Goal: Information Seeking & Learning: Check status

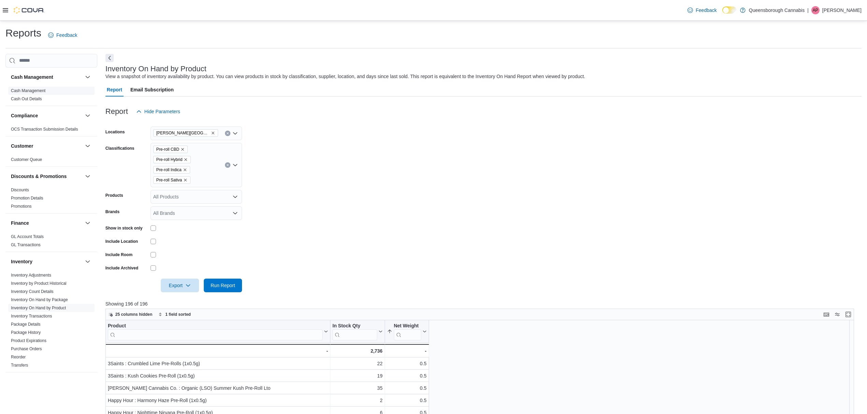
click at [33, 93] on span "Cash Management" at bounding box center [28, 90] width 34 height 5
click at [34, 88] on link "Cash Management" at bounding box center [28, 90] width 34 height 5
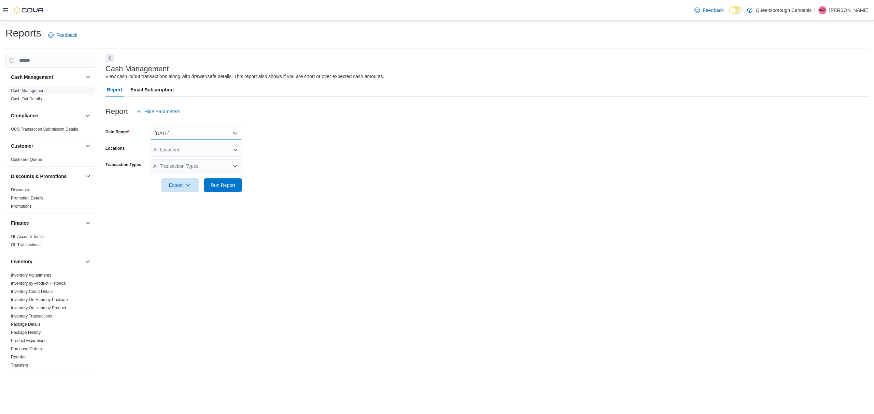
click at [167, 129] on button "[DATE]" at bounding box center [196, 134] width 91 height 14
click at [171, 162] on span "[DATE]" at bounding box center [200, 161] width 78 height 8
click at [198, 152] on div "All Locations" at bounding box center [196, 150] width 91 height 14
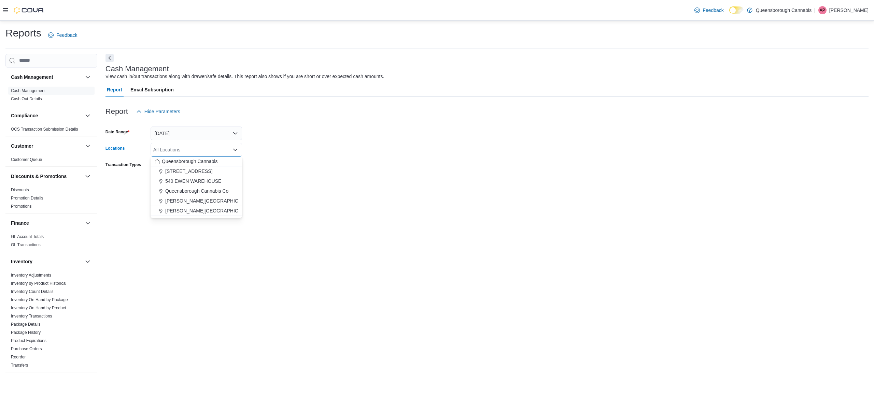
click at [186, 197] on button "[PERSON_NAME][GEOGRAPHIC_DATA]" at bounding box center [196, 201] width 91 height 10
click at [274, 188] on form "Date Range [DATE] Locations [PERSON_NAME][GEOGRAPHIC_DATA] Combo box. Selected.…" at bounding box center [486, 155] width 763 height 74
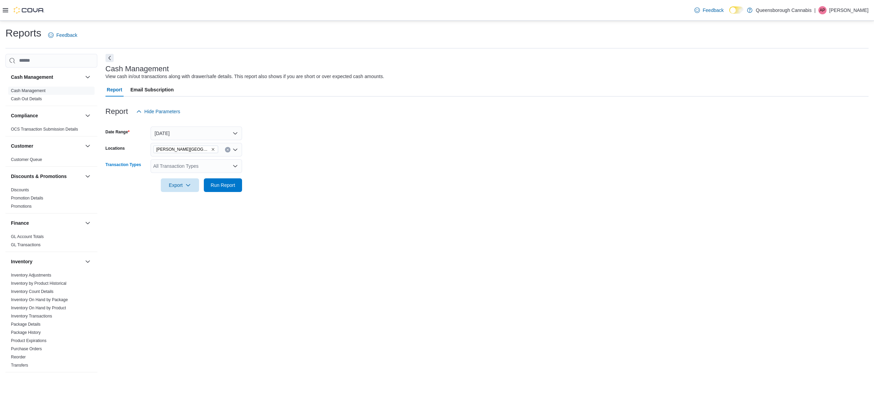
click at [201, 168] on div "All Transaction Types" at bounding box center [196, 166] width 91 height 14
click at [176, 234] on span "Cash Skim" at bounding box center [196, 236] width 83 height 7
click at [287, 229] on div "Cash Management View cash in/out transactions along with drawer/safe details. T…" at bounding box center [486, 216] width 763 height 325
click at [229, 187] on span "Run Report" at bounding box center [223, 185] width 25 height 7
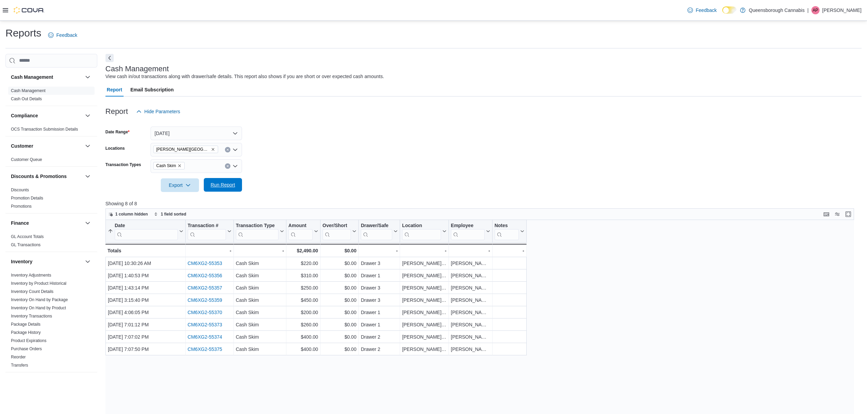
click at [230, 186] on span "Run Report" at bounding box center [223, 185] width 25 height 7
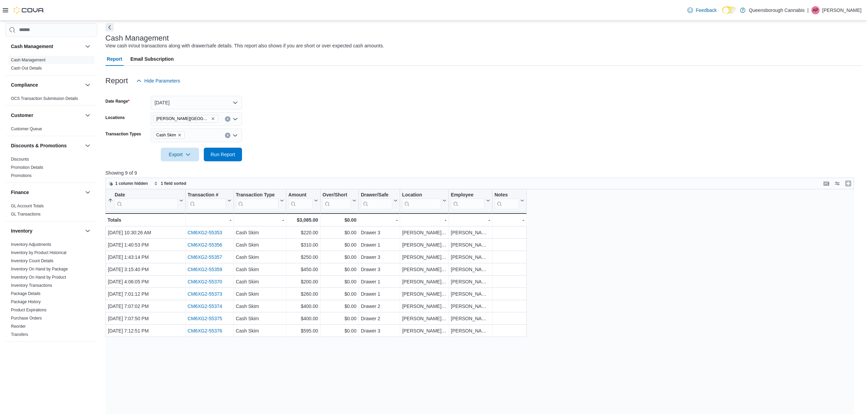
scroll to position [45, 0]
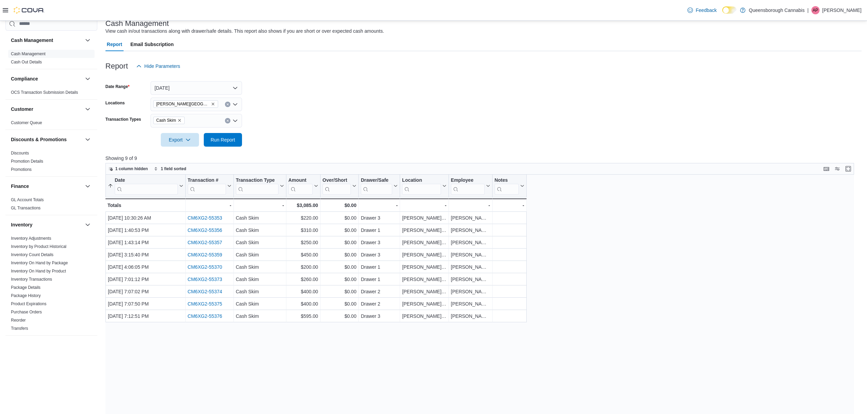
click at [444, 119] on form "Date Range [DATE] Locations [PERSON_NAME] 72 Centre Transaction Types Cash Skim…" at bounding box center [483, 110] width 756 height 74
click at [346, 63] on div "Report Hide Parameters" at bounding box center [483, 66] width 756 height 14
click at [540, 148] on div at bounding box center [483, 151] width 756 height 8
click at [566, 113] on form "Date Range [DATE] Locations [PERSON_NAME] 72 Centre Transaction Types Cash Skim…" at bounding box center [483, 110] width 756 height 74
click at [367, 154] on div at bounding box center [483, 151] width 756 height 8
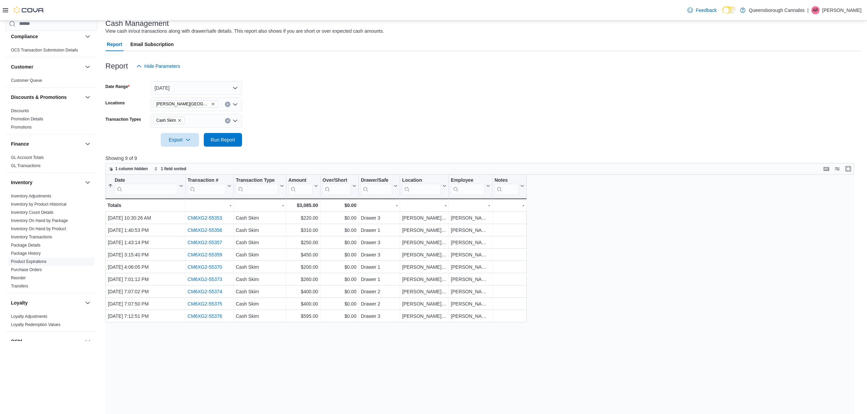
scroll to position [137, 0]
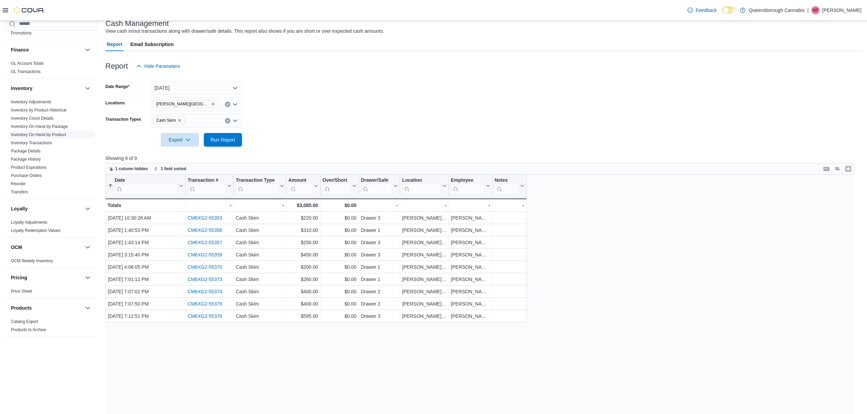
click at [55, 133] on link "Inventory On Hand by Product" at bounding box center [38, 134] width 55 height 5
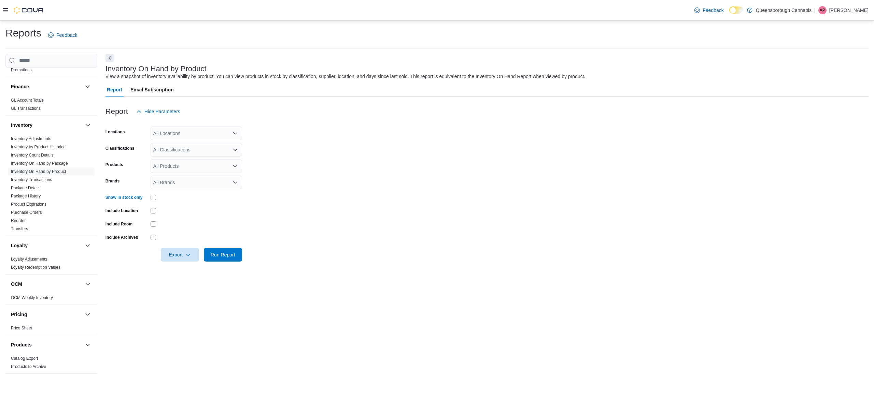
click at [290, 199] on form "Locations All Locations Classifications All Classifications Products All Produc…" at bounding box center [486, 189] width 763 height 143
click at [230, 258] on span "Run Report" at bounding box center [223, 255] width 30 height 14
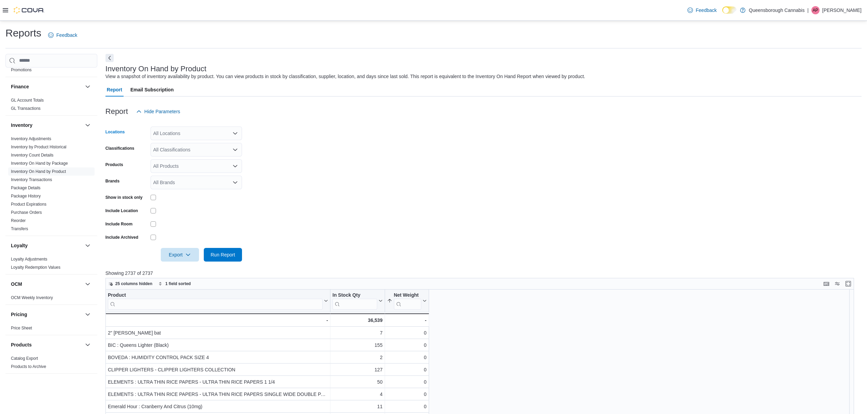
click at [194, 137] on div "All Locations" at bounding box center [196, 134] width 91 height 14
click at [186, 184] on span "[PERSON_NAME][GEOGRAPHIC_DATA]" at bounding box center [209, 184] width 89 height 7
click at [291, 176] on form "Locations [PERSON_NAME][GEOGRAPHIC_DATA] Combo box. Selected. [PERSON_NAME][GEO…" at bounding box center [483, 189] width 756 height 143
click at [227, 257] on span "Run Report" at bounding box center [223, 254] width 25 height 7
drag, startPoint x: 104, startPoint y: 69, endPoint x: 206, endPoint y: 71, distance: 102.1
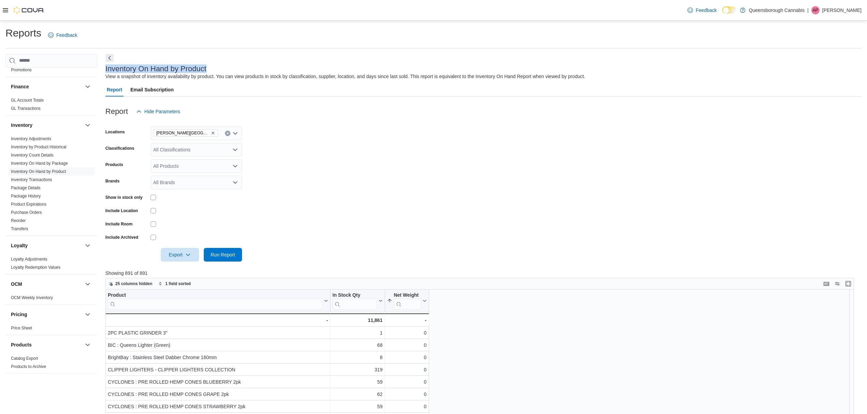
click at [206, 71] on div "Cash Management Cash Management Cash Out Details Compliance OCS Transaction Sub…" at bounding box center [433, 332] width 856 height 556
copy h3 "Inventory On Hand by Product"
click at [278, 200] on form "Locations [PERSON_NAME] 72 Centre Classifications All Classifications Products …" at bounding box center [483, 189] width 756 height 143
click at [204, 213] on div at bounding box center [196, 210] width 91 height 5
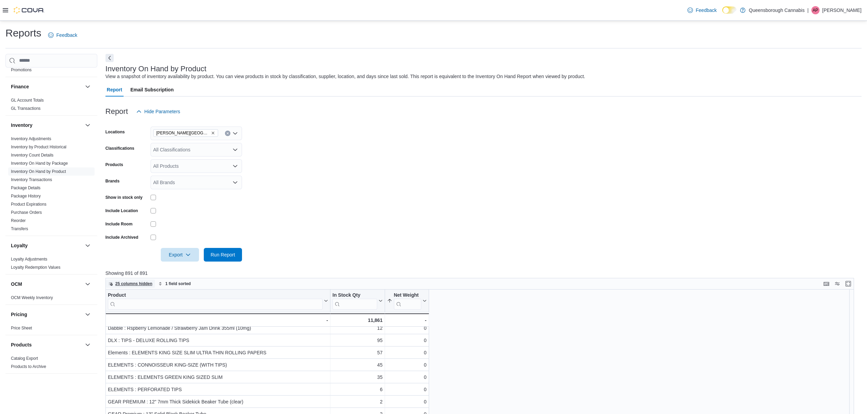
click at [141, 283] on span "25 columns hidden" at bounding box center [133, 283] width 37 height 5
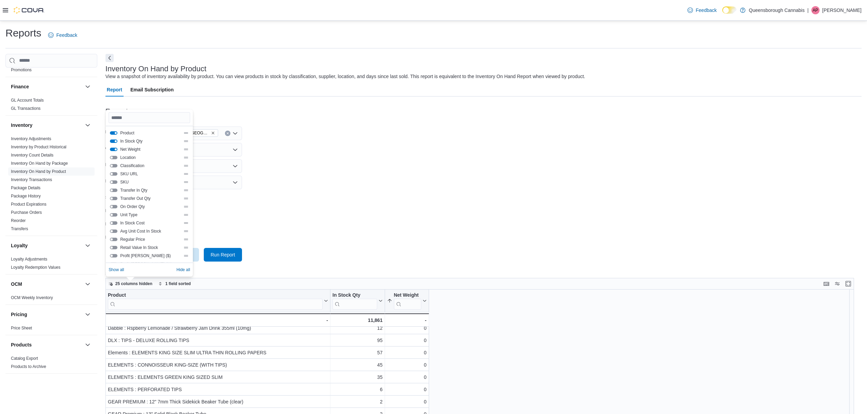
click at [627, 202] on form "Locations [PERSON_NAME] 72 Centre Classifications All Classifications Products …" at bounding box center [483, 189] width 756 height 143
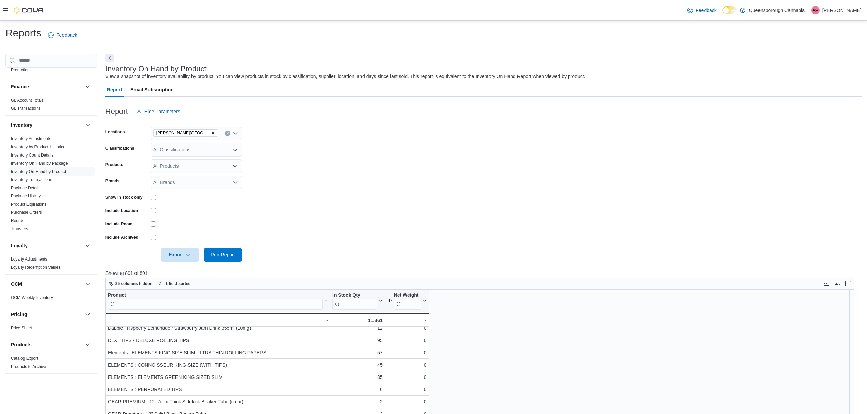
click at [186, 149] on div "All Classifications" at bounding box center [196, 150] width 91 height 14
click at [328, 167] on form "Locations [PERSON_NAME] 72 Centre Classifications All Classifications Combo box…" at bounding box center [483, 189] width 756 height 143
click at [137, 288] on span "25 columns hidden" at bounding box center [131, 284] width 44 height 8
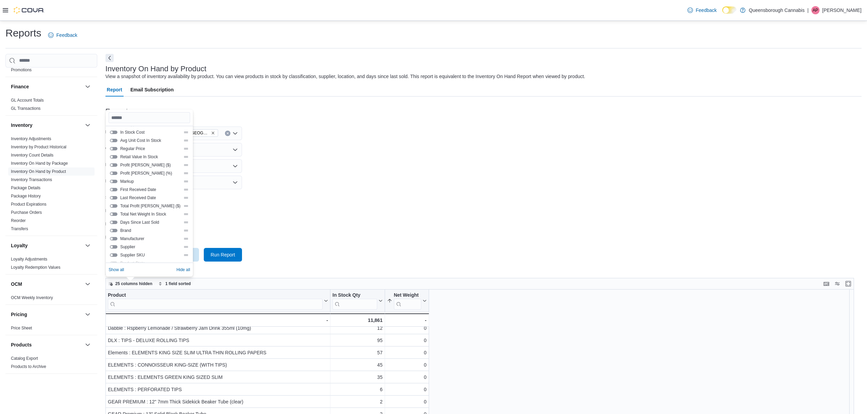
scroll to position [98, 0]
click at [114, 247] on button "Supplier SKU" at bounding box center [114, 247] width 8 height 3
click at [268, 217] on form "Locations [PERSON_NAME] 72 Centre Classifications All Classifications Products …" at bounding box center [483, 189] width 756 height 143
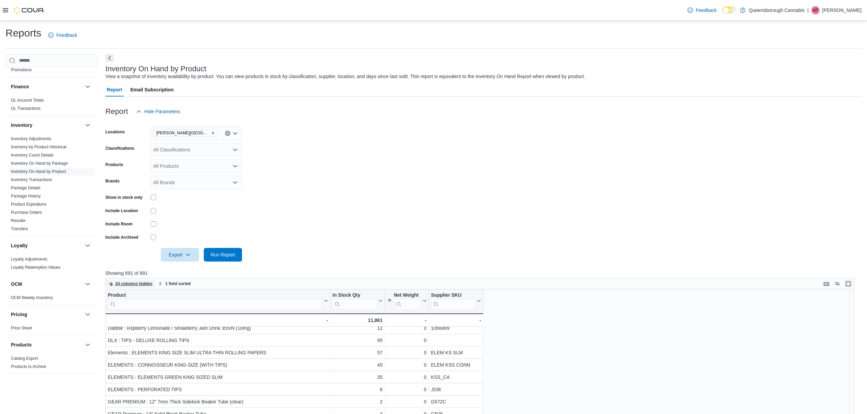
click at [118, 286] on span "24 columns hidden" at bounding box center [133, 283] width 37 height 5
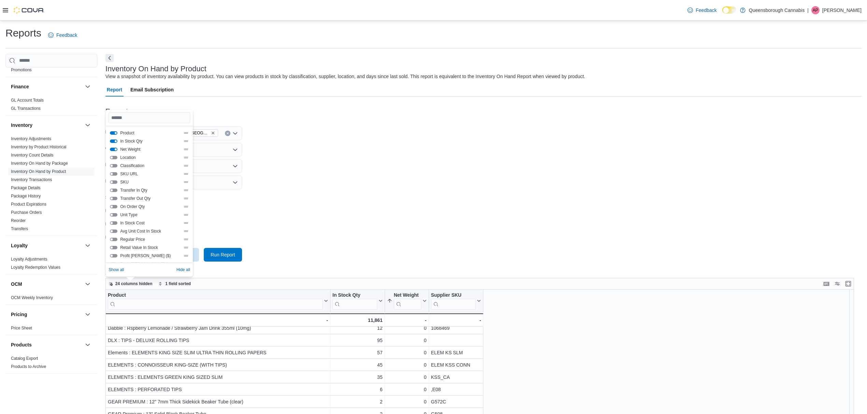
click at [112, 149] on button "Net Weight" at bounding box center [114, 149] width 8 height 3
click at [332, 178] on form "Locations [PERSON_NAME] 72 Centre Classifications All Classifications Products …" at bounding box center [483, 189] width 756 height 143
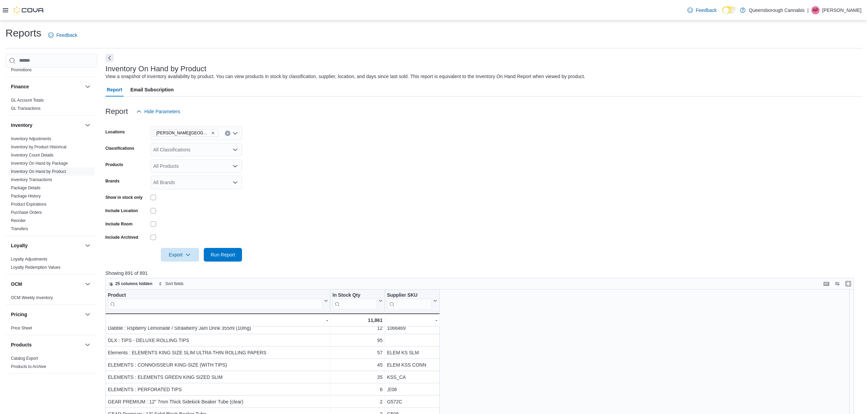
click at [315, 231] on form "Locations [PERSON_NAME] 72 Centre Classifications All Classifications Products …" at bounding box center [483, 189] width 756 height 143
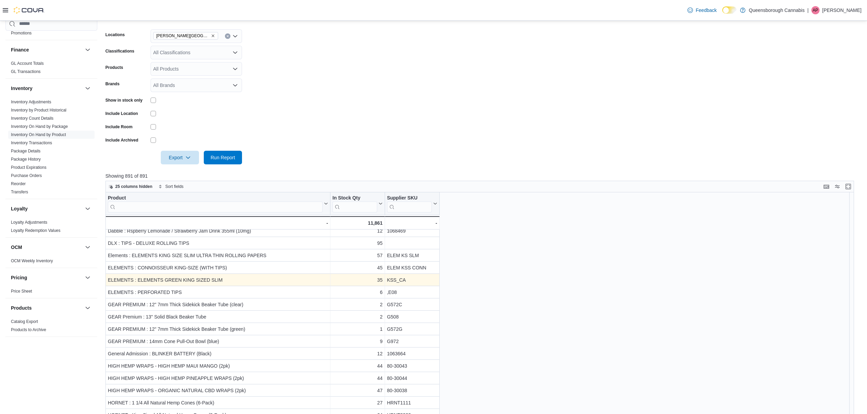
scroll to position [182, 0]
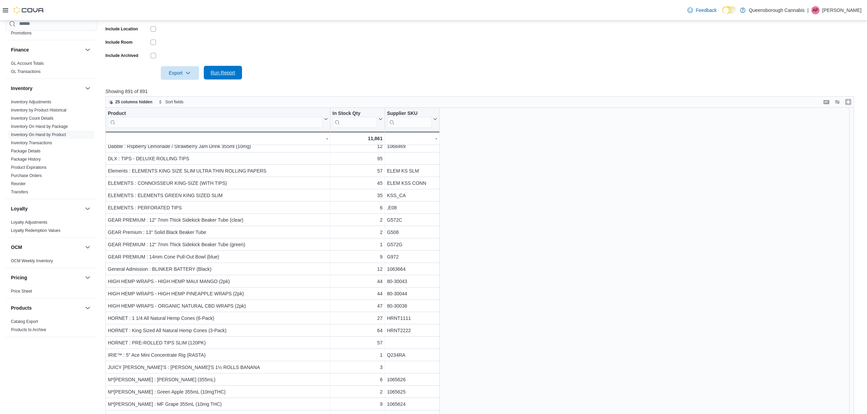
click at [231, 73] on span "Run Report" at bounding box center [223, 72] width 25 height 7
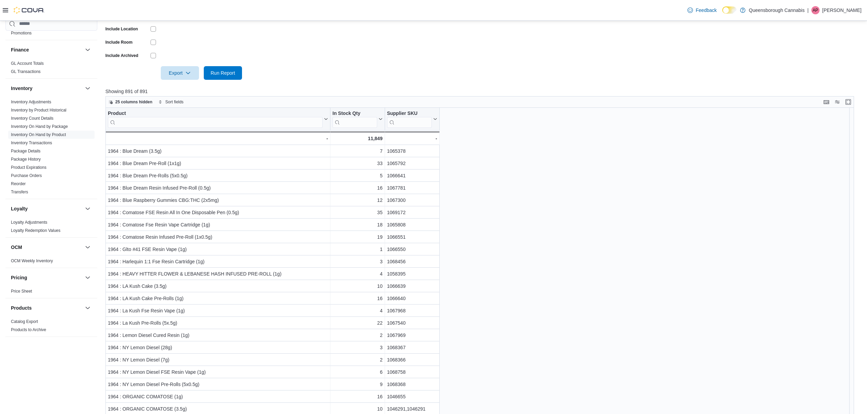
click at [382, 72] on form "Locations [PERSON_NAME] 72 Centre Classifications All Classifications Products …" at bounding box center [483, 8] width 756 height 143
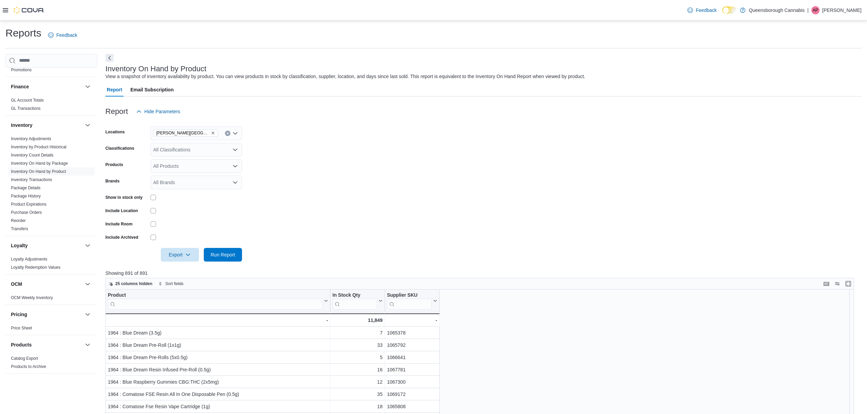
click at [497, 211] on form "Locations [PERSON_NAME] 72 Centre Classifications All Classifications Products …" at bounding box center [483, 189] width 756 height 143
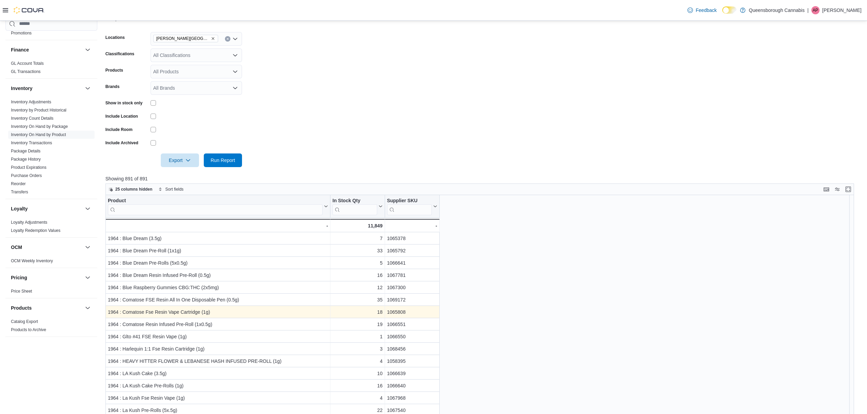
scroll to position [201, 0]
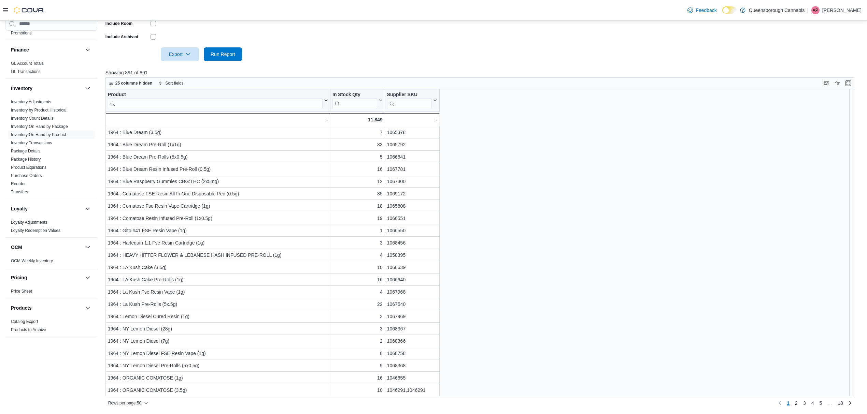
click at [327, 69] on p "Showing 891 of 891" at bounding box center [483, 72] width 756 height 7
click at [42, 146] on span "Inventory Transactions" at bounding box center [31, 142] width 41 height 5
click at [43, 143] on link "Inventory Transactions" at bounding box center [31, 143] width 41 height 5
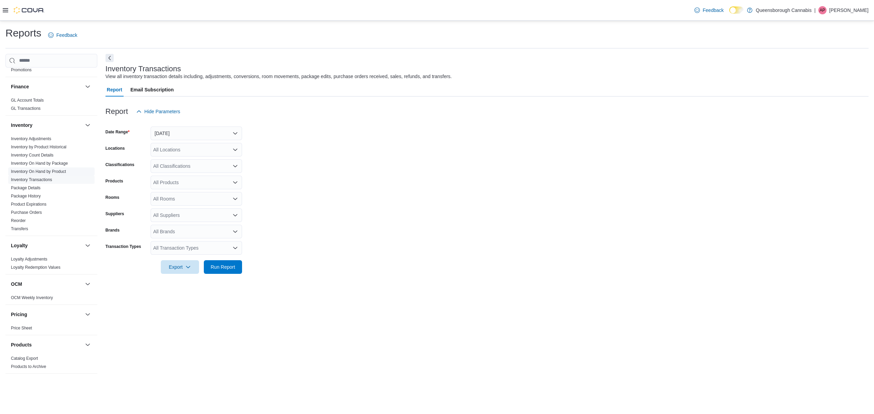
click at [59, 170] on link "Inventory On Hand by Product" at bounding box center [38, 171] width 55 height 5
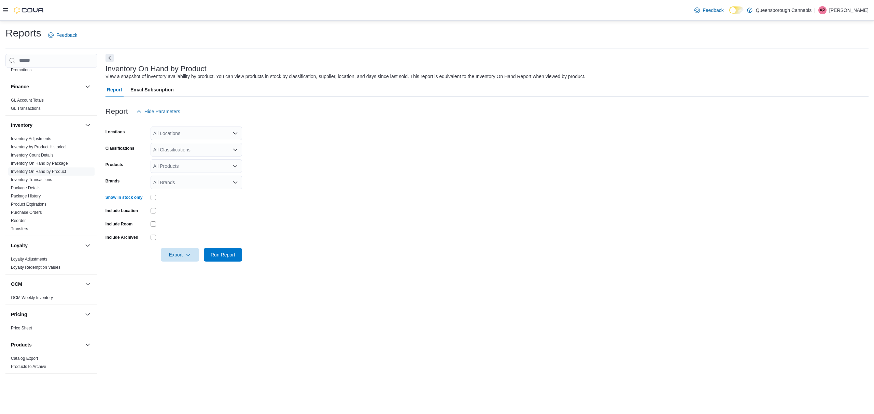
click at [191, 133] on div "All Locations" at bounding box center [196, 134] width 91 height 14
click at [190, 186] on span "[PERSON_NAME][GEOGRAPHIC_DATA]" at bounding box center [209, 184] width 89 height 7
click at [283, 203] on form "Locations [PERSON_NAME] 72 Centre Classifications All Classifications Products …" at bounding box center [486, 189] width 763 height 143
click at [238, 257] on button "Run Report" at bounding box center [223, 255] width 38 height 14
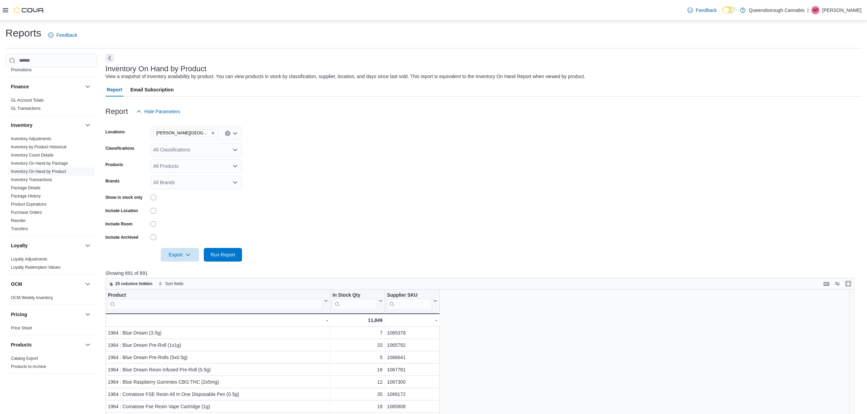
click at [325, 148] on form "Locations [PERSON_NAME] 72 Centre Classifications All Classifications Products …" at bounding box center [483, 189] width 756 height 143
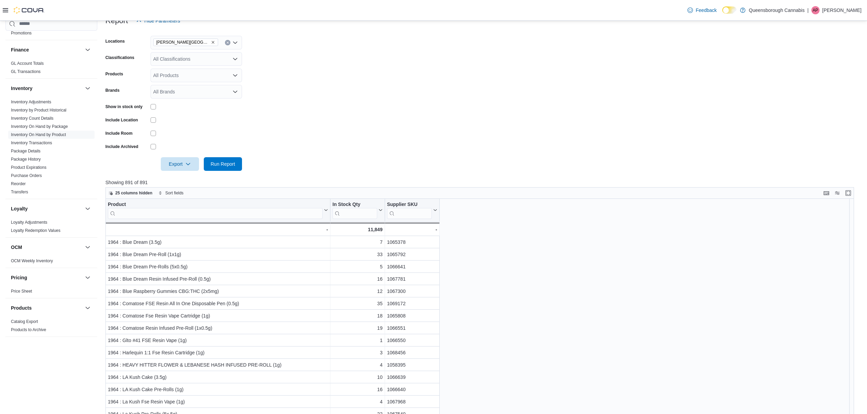
scroll to position [45, 0]
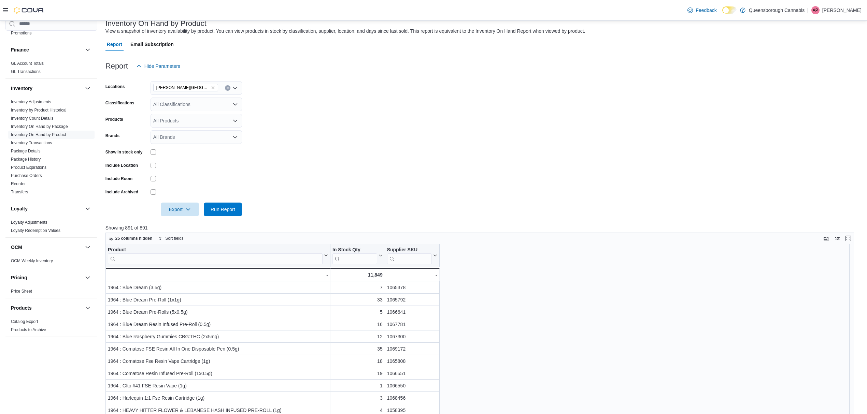
click at [358, 143] on form "Locations [PERSON_NAME] 72 Centre Classifications All Classifications Products …" at bounding box center [483, 144] width 756 height 143
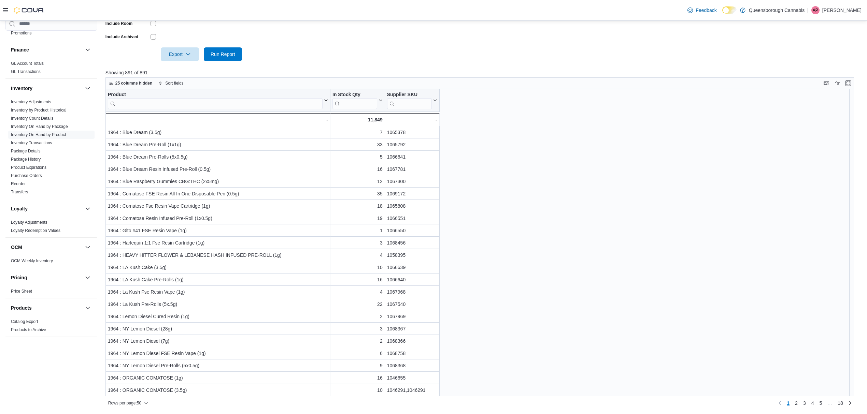
scroll to position [18, 0]
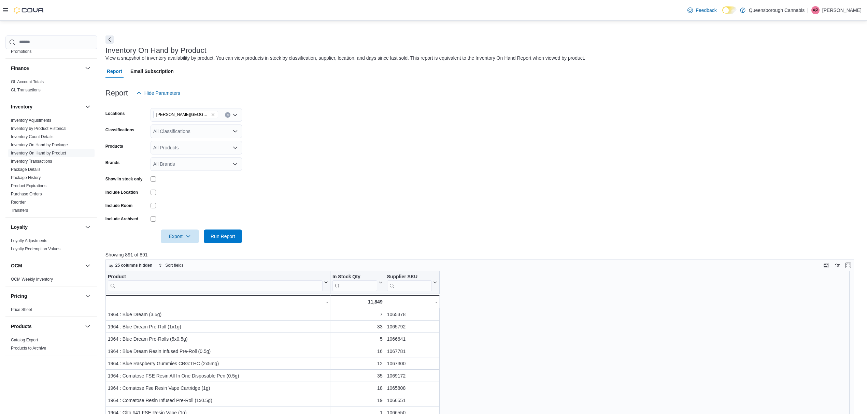
click at [429, 179] on form "Locations [PERSON_NAME] 72 Centre Classifications All Classifications Products …" at bounding box center [483, 171] width 756 height 143
click at [222, 241] on span "Run Report" at bounding box center [223, 236] width 30 height 14
click at [377, 204] on form "Locations [PERSON_NAME] 72 Centre Classifications All Classifications Products …" at bounding box center [483, 171] width 756 height 143
click at [471, 179] on form "Locations [PERSON_NAME] 72 Centre Classifications All Classifications Products …" at bounding box center [483, 171] width 756 height 143
click at [18, 199] on span "Reorder" at bounding box center [51, 202] width 86 height 8
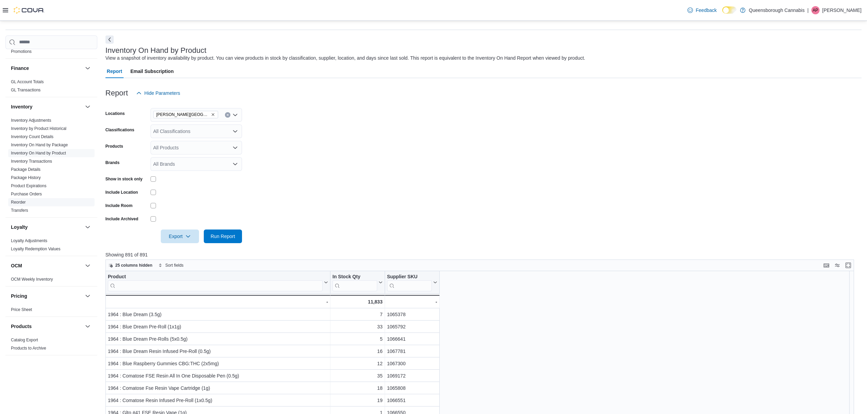
click at [22, 203] on link "Reorder" at bounding box center [18, 202] width 15 height 5
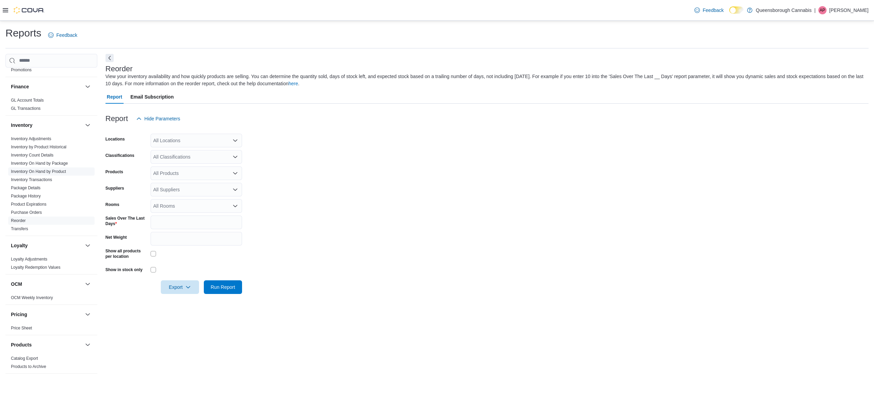
click at [54, 174] on link "Inventory On Hand by Product" at bounding box center [38, 171] width 55 height 5
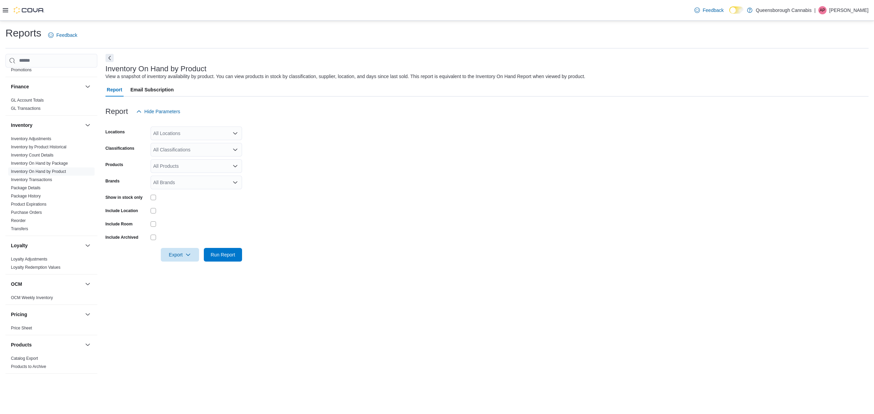
click at [501, 309] on div "Inventory On Hand by Product View a snapshot of inventory availability by produ…" at bounding box center [486, 216] width 763 height 325
click at [666, 289] on div "Inventory On Hand by Product View a snapshot of inventory availability by produ…" at bounding box center [486, 216] width 763 height 325
click at [401, 196] on form "Locations All Locations Classifications All Classifications Products All Produc…" at bounding box center [486, 189] width 763 height 143
click at [215, 132] on div "All Locations" at bounding box center [196, 134] width 91 height 14
click at [181, 185] on span "[PERSON_NAME][GEOGRAPHIC_DATA]" at bounding box center [209, 184] width 89 height 7
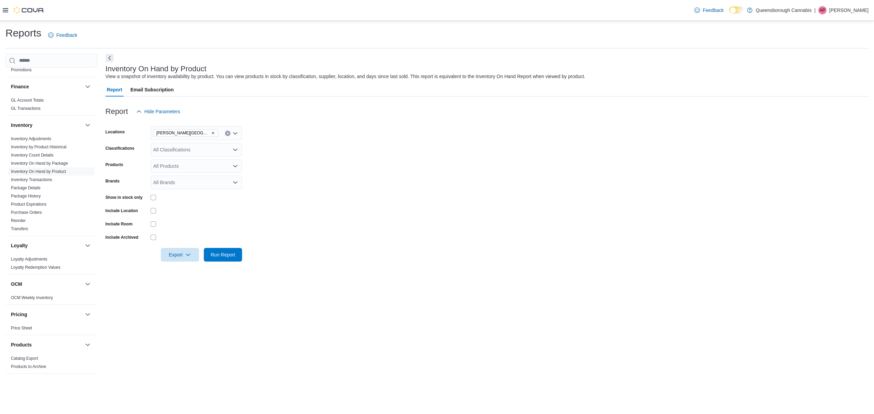
click at [330, 182] on form "Locations [PERSON_NAME] 72 Centre Classifications All Classifications Products …" at bounding box center [486, 189] width 763 height 143
click at [234, 257] on span "Run Report" at bounding box center [223, 254] width 25 height 7
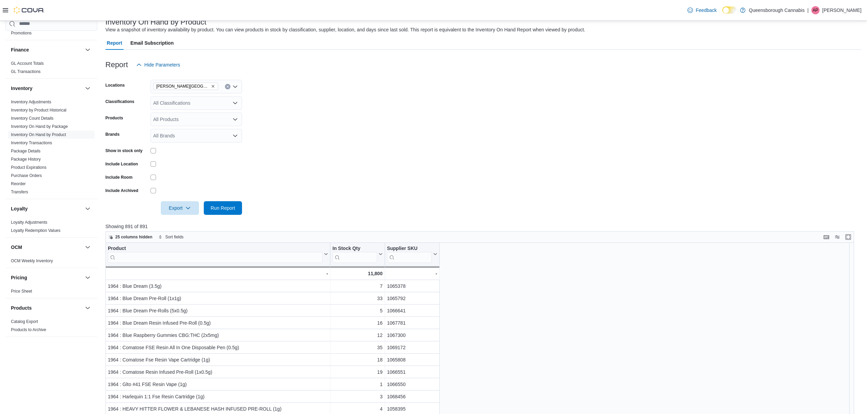
scroll to position [91, 0]
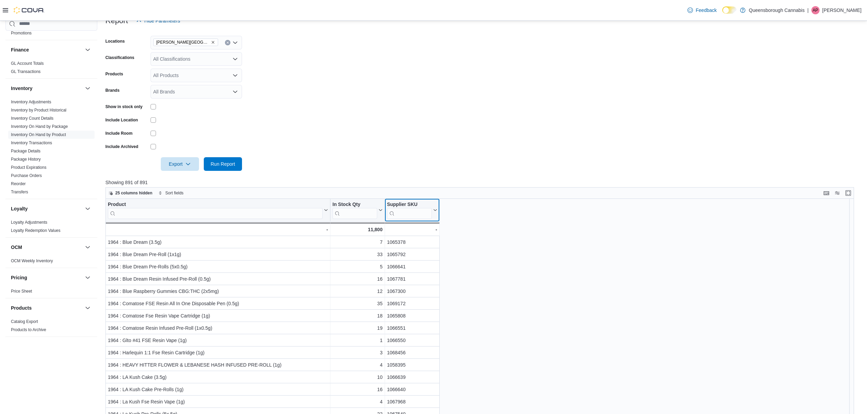
click at [420, 212] on input "search" at bounding box center [409, 213] width 45 height 11
paste input "*******"
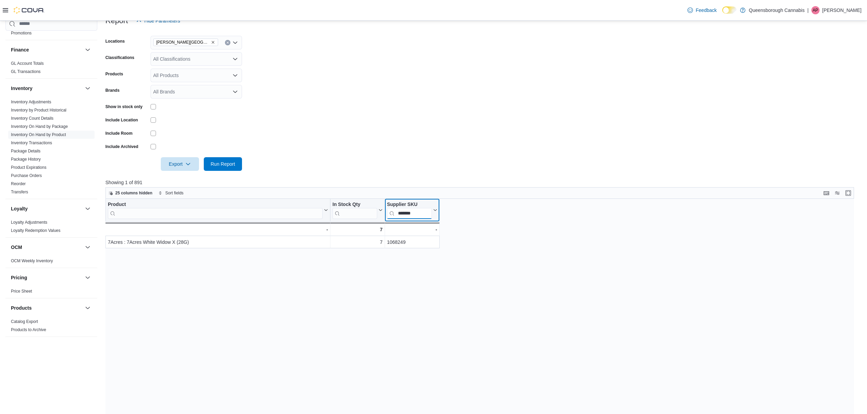
type input "*******"
click at [414, 171] on div at bounding box center [483, 175] width 756 height 8
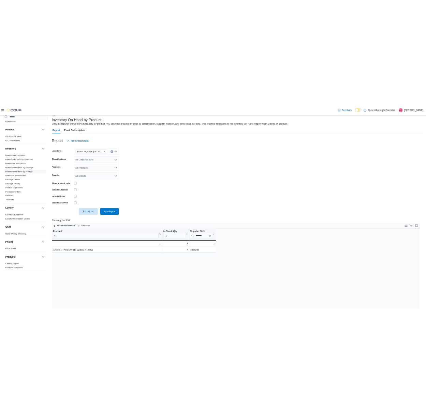
scroll to position [0, 0]
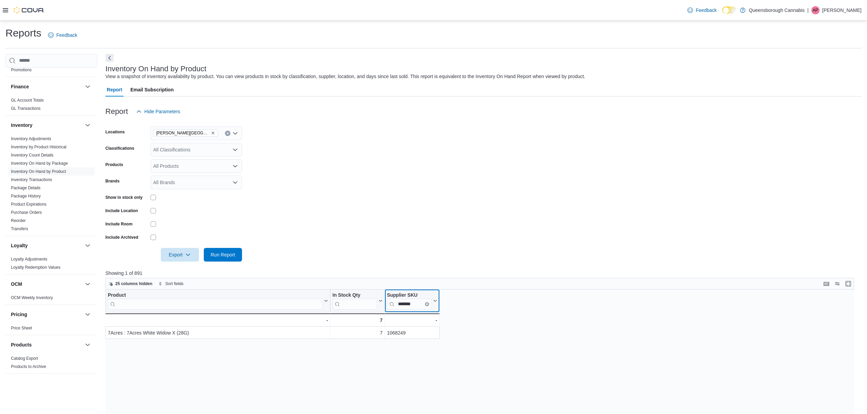
click at [427, 304] on icon "Clear input" at bounding box center [426, 303] width 1 height 1
click at [478, 255] on form "Locations [PERSON_NAME] 72 Centre Classifications All Classifications Products …" at bounding box center [483, 189] width 756 height 143
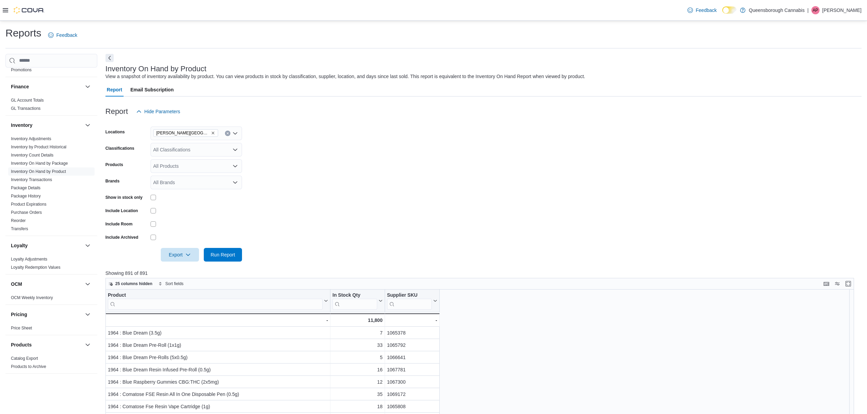
click at [461, 163] on form "Locations [PERSON_NAME] 72 Centre Classifications All Classifications Products …" at bounding box center [483, 189] width 756 height 143
click at [502, 172] on form "Locations [PERSON_NAME] 72 Centre Classifications All Classifications Products …" at bounding box center [483, 189] width 756 height 143
